Goal: Task Accomplishment & Management: Complete application form

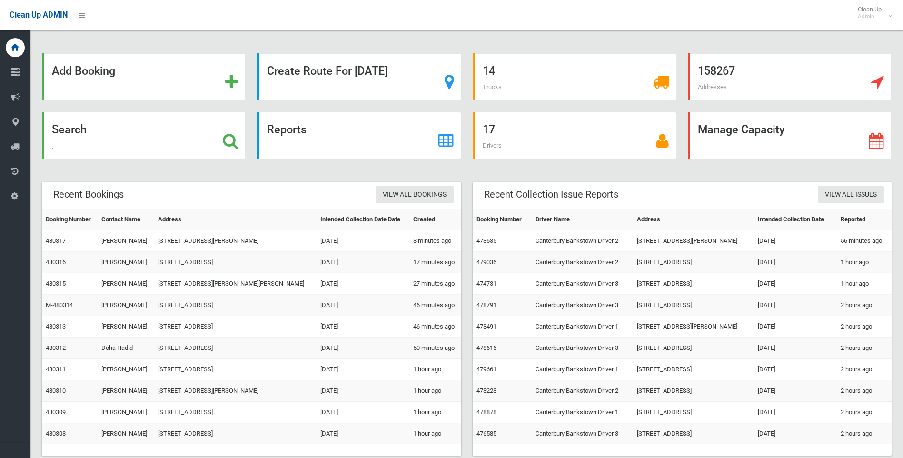
click at [218, 134] on div "Search" at bounding box center [144, 135] width 204 height 47
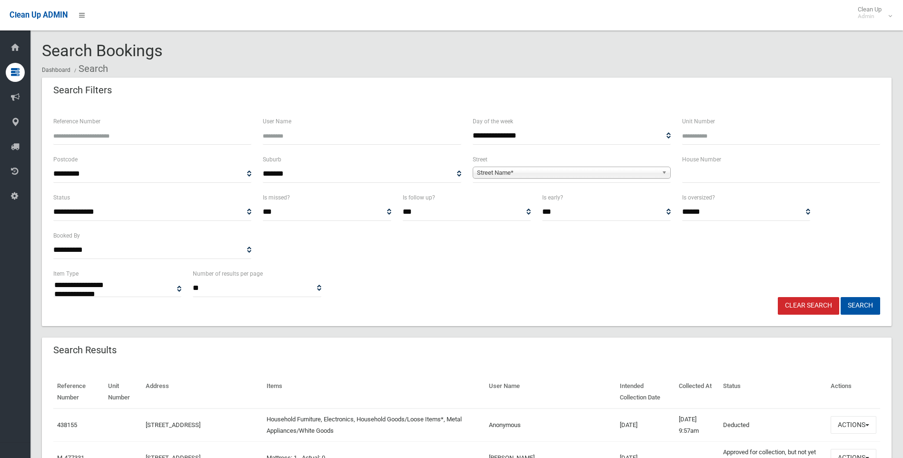
select select
click at [714, 168] on input "text" at bounding box center [781, 174] width 198 height 18
type input "**"
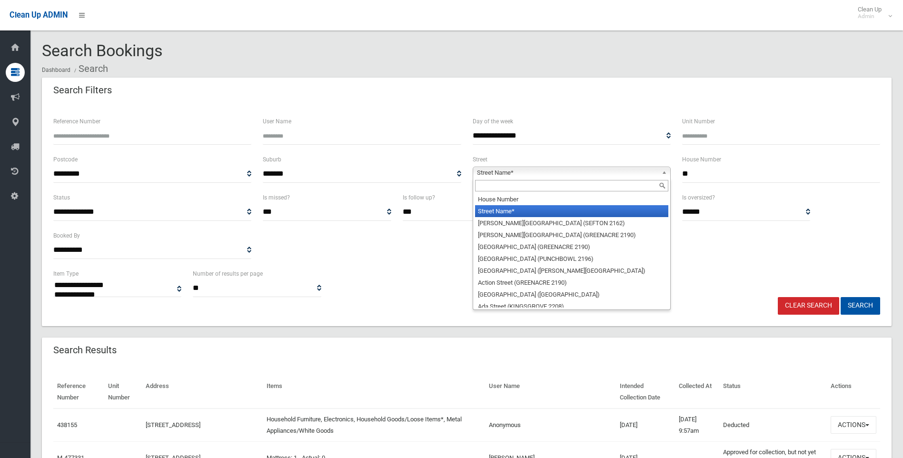
drag, startPoint x: 593, startPoint y: 172, endPoint x: 551, endPoint y: 184, distance: 43.5
click at [593, 172] on span "Street Name*" at bounding box center [567, 172] width 181 height 11
click at [527, 187] on input "text" at bounding box center [571, 185] width 193 height 11
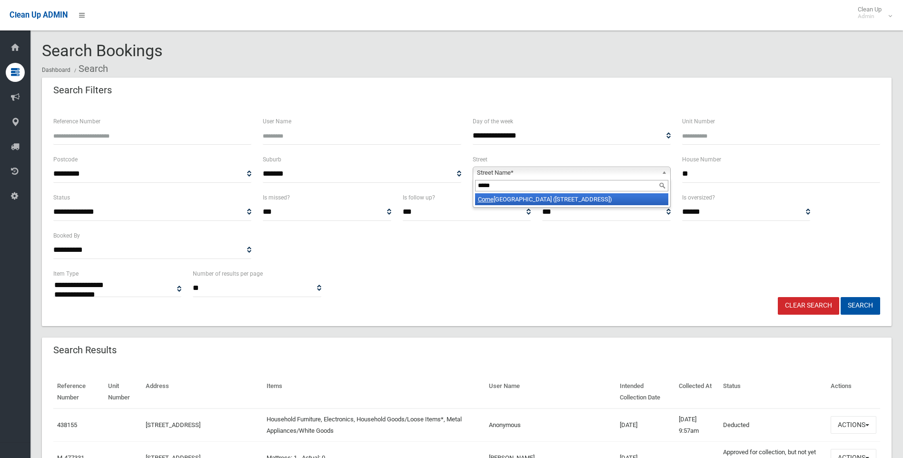
type input "*****"
click at [535, 203] on li "Corne lia Street (WILEY PARK 2195)" at bounding box center [571, 199] width 193 height 12
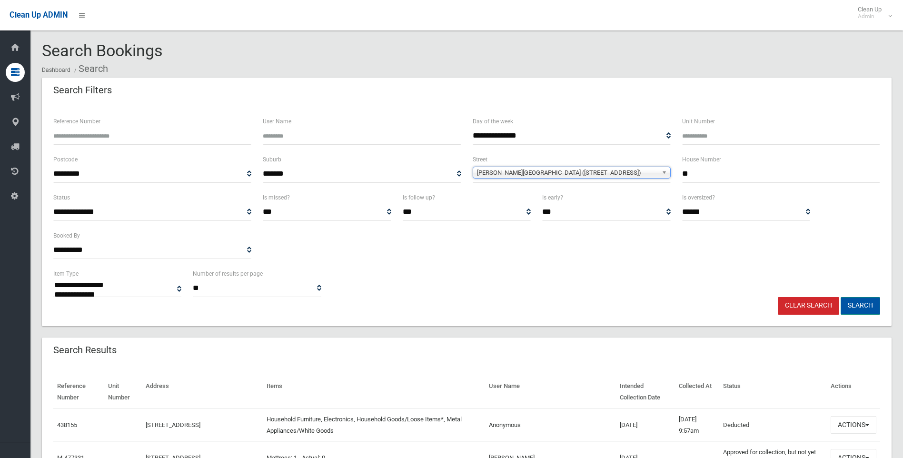
click at [855, 305] on button "Search" at bounding box center [859, 306] width 39 height 18
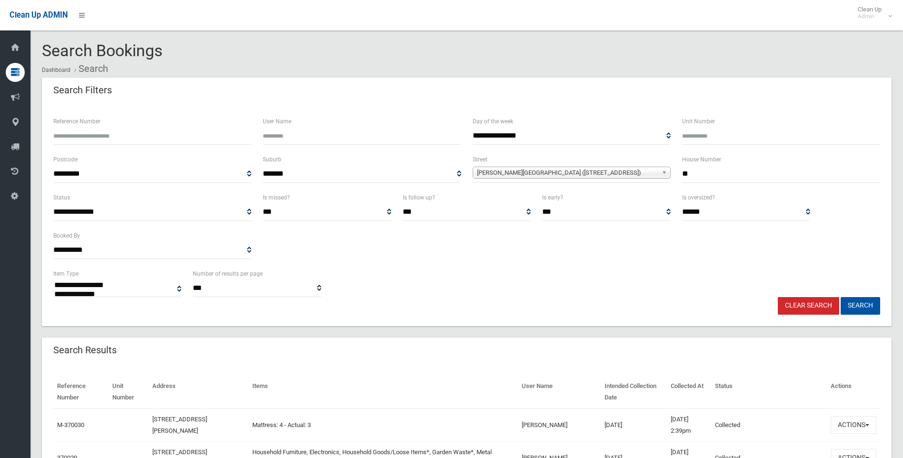
select select
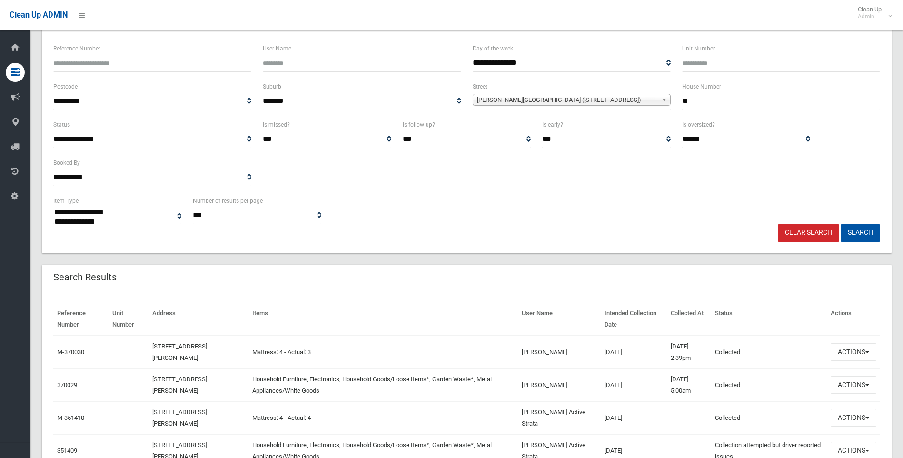
scroll to position [143, 0]
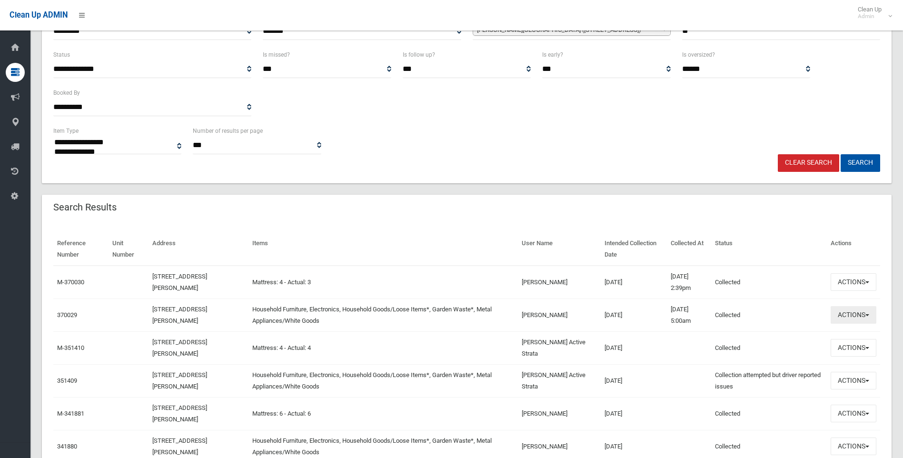
click at [850, 319] on button "Actions" at bounding box center [853, 315] width 46 height 18
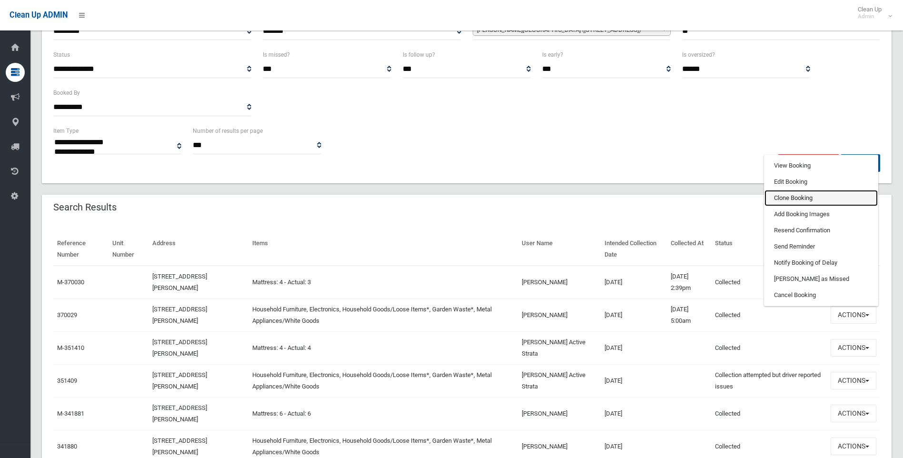
click at [795, 201] on link "Clone Booking" at bounding box center [820, 198] width 113 height 16
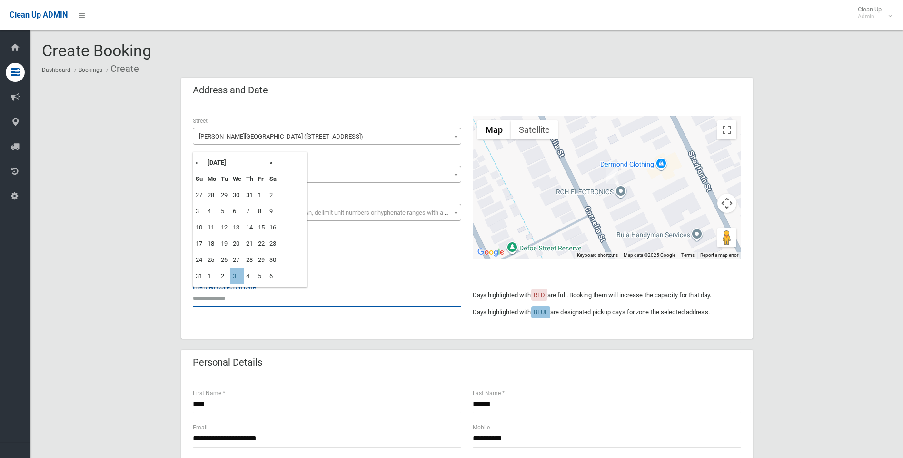
click at [207, 294] on input "text" at bounding box center [327, 298] width 268 height 18
click at [233, 275] on td "3" at bounding box center [236, 276] width 13 height 16
type input "**********"
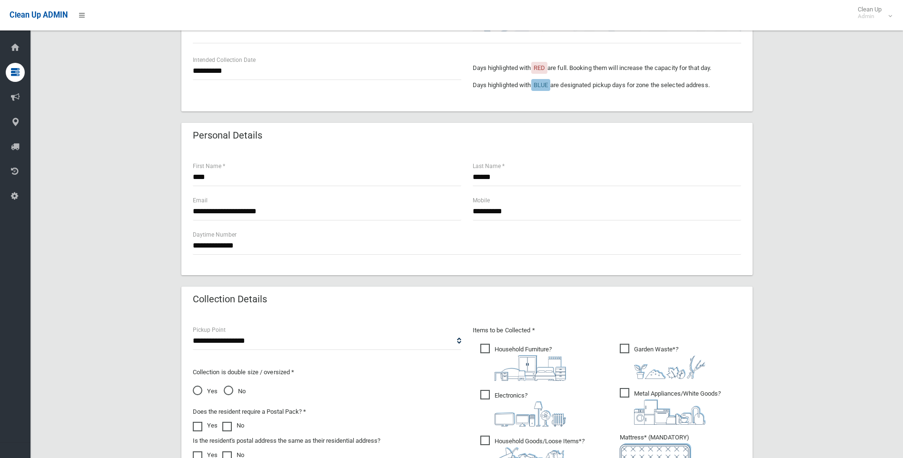
scroll to position [229, 0]
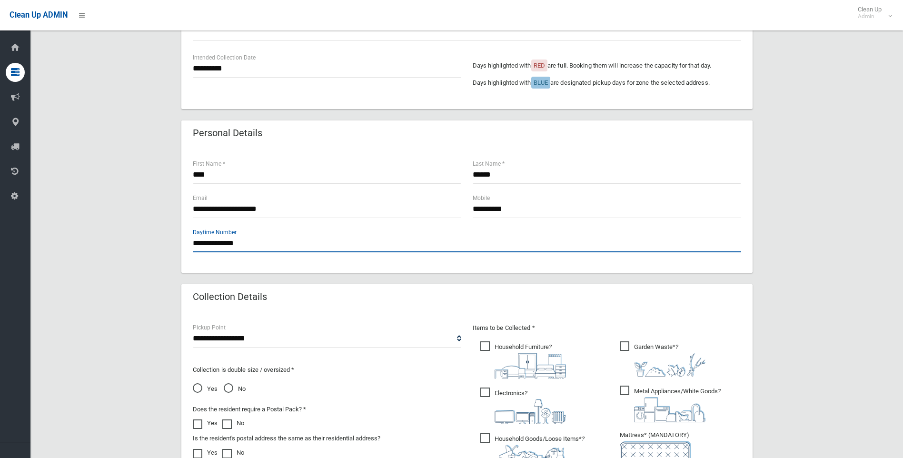
drag, startPoint x: 256, startPoint y: 243, endPoint x: 110, endPoint y: 237, distance: 146.7
click at [110, 237] on div "**********" at bounding box center [466, 263] width 849 height 830
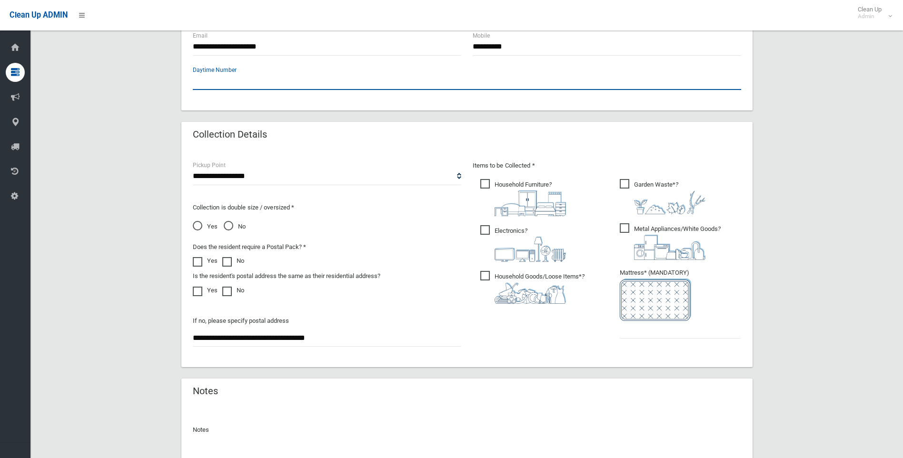
scroll to position [437, 0]
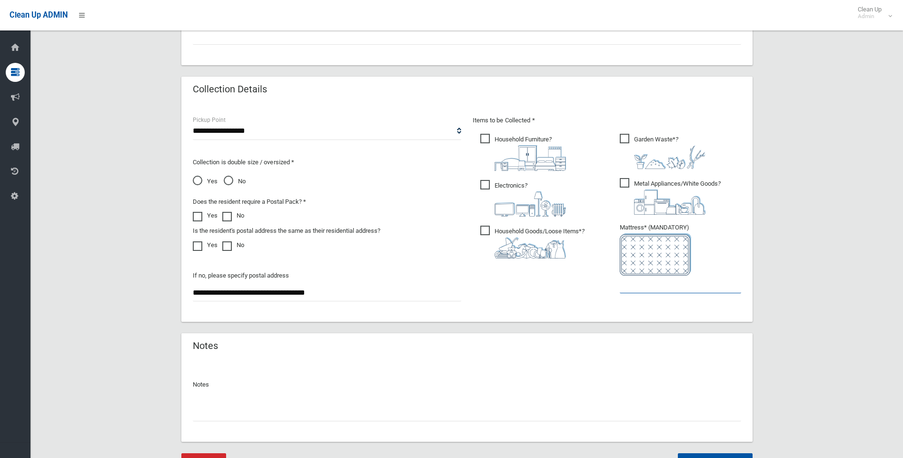
click at [656, 283] on input "text" at bounding box center [679, 284] width 121 height 18
click at [633, 292] on input "text" at bounding box center [679, 284] width 121 height 18
click at [633, 282] on input "text" at bounding box center [679, 284] width 121 height 18
click at [637, 281] on input "text" at bounding box center [679, 284] width 121 height 18
type input "*"
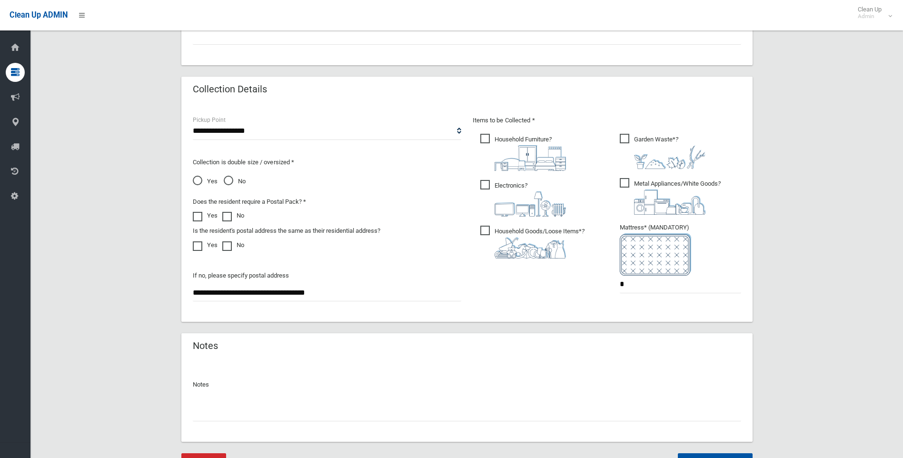
click at [224, 411] on input "text" at bounding box center [467, 412] width 548 height 18
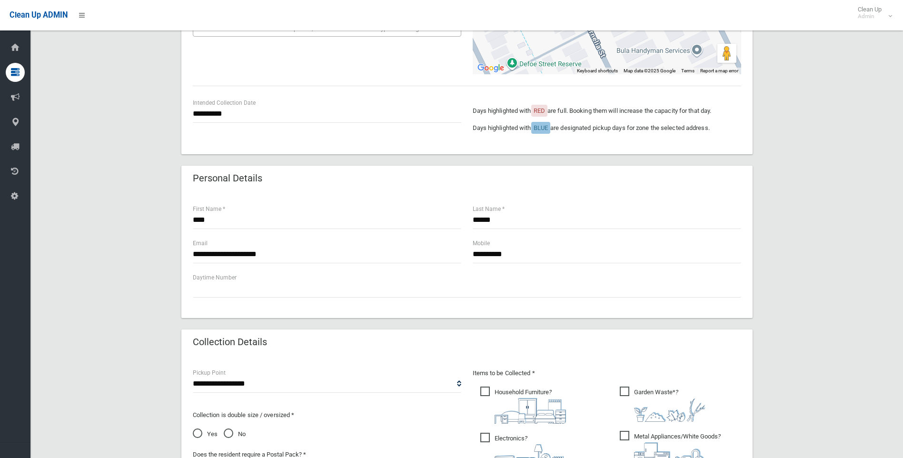
scroll to position [484, 0]
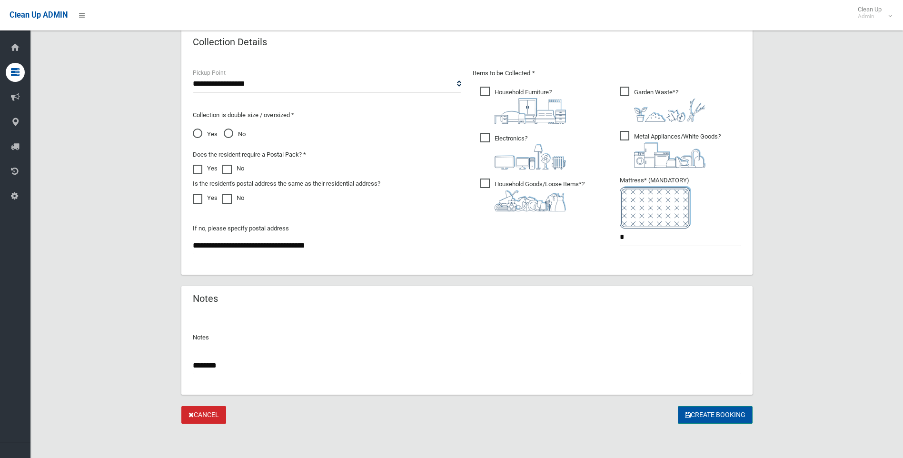
type input "********"
click at [714, 419] on button "Create Booking" at bounding box center [715, 415] width 75 height 18
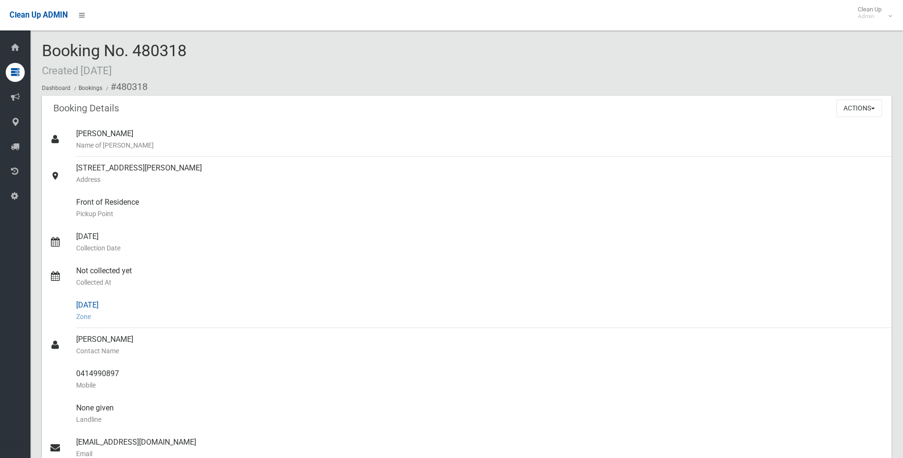
scroll to position [143, 0]
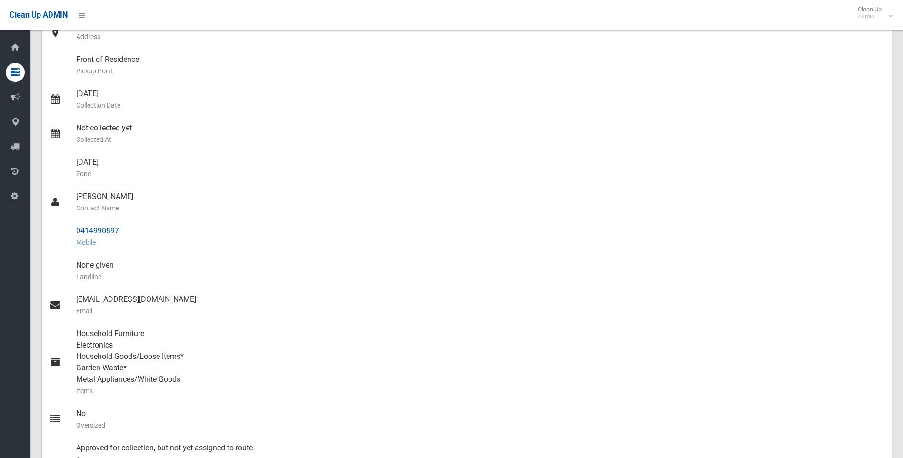
drag, startPoint x: 131, startPoint y: 227, endPoint x: 63, endPoint y: 236, distance: 68.6
click at [63, 236] on link "0414990897 Mobile" at bounding box center [466, 236] width 849 height 34
drag, startPoint x: 63, startPoint y: 236, endPoint x: 110, endPoint y: 233, distance: 47.7
copy link "0414990897"
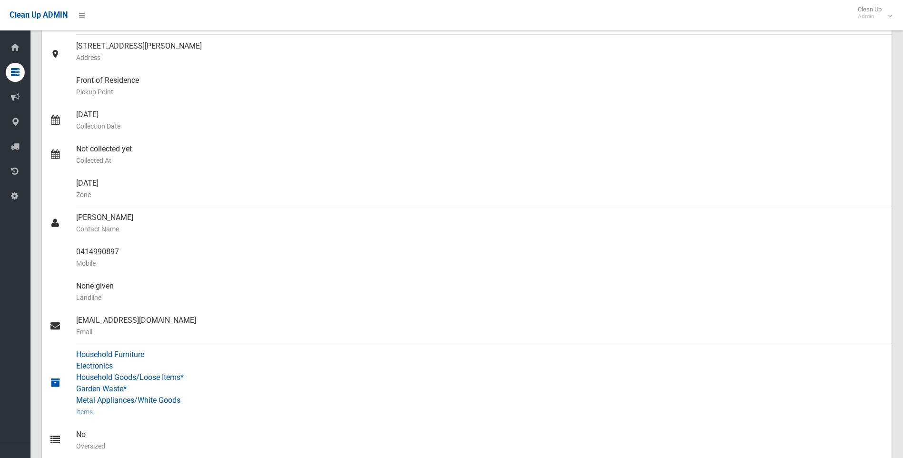
scroll to position [95, 0]
